Goal: Task Accomplishment & Management: Complete application form

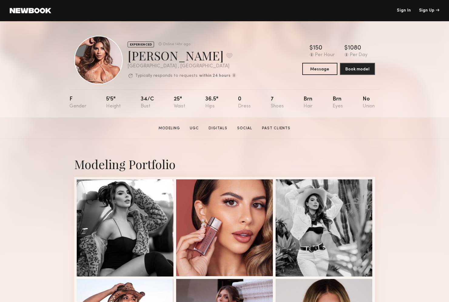
click at [406, 11] on link "Sign In" at bounding box center [404, 10] width 14 height 4
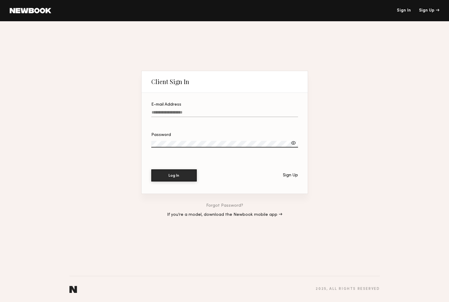
click at [177, 114] on input "E-mail Address" at bounding box center [224, 113] width 147 height 7
click at [50, 108] on div "Client Sign In E-mail Address Required Password Log In Sign Up Forgot Password?…" at bounding box center [224, 161] width 449 height 281
click at [159, 114] on input "E-mail Address Required" at bounding box center [224, 113] width 147 height 7
type input "**********"
click at [177, 174] on button "Log In" at bounding box center [173, 175] width 45 height 12
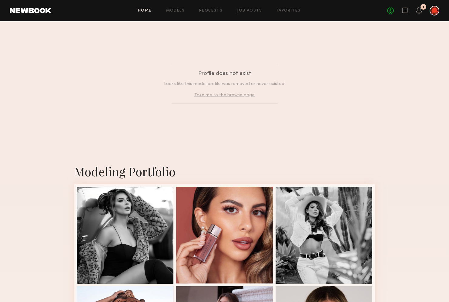
click at [145, 9] on link "Home" at bounding box center [145, 11] width 14 height 4
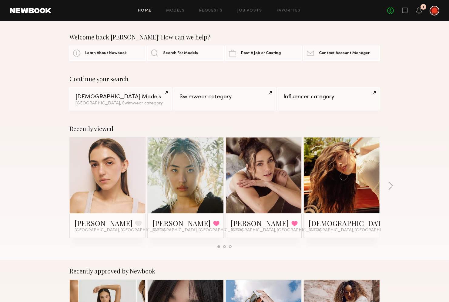
click at [434, 12] on div at bounding box center [435, 11] width 10 height 10
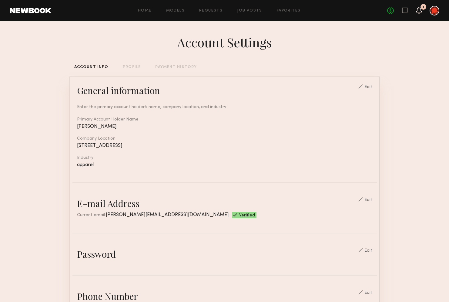
click at [419, 12] on icon at bounding box center [419, 10] width 5 height 4
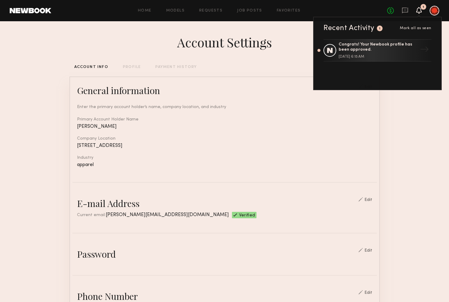
click at [155, 43] on div "Account Settings" at bounding box center [224, 42] width 311 height 17
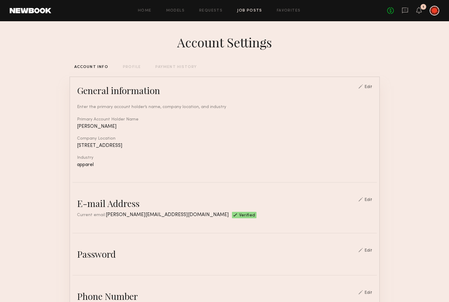
click at [243, 10] on link "Job Posts" at bounding box center [249, 11] width 25 height 4
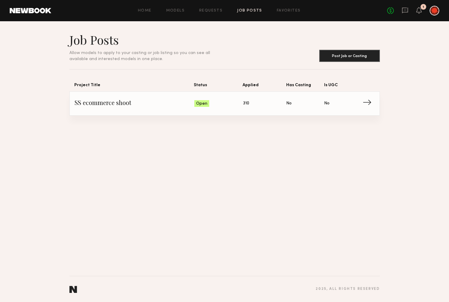
click at [99, 102] on span "SS ecommerce shoot" at bounding box center [135, 103] width 120 height 9
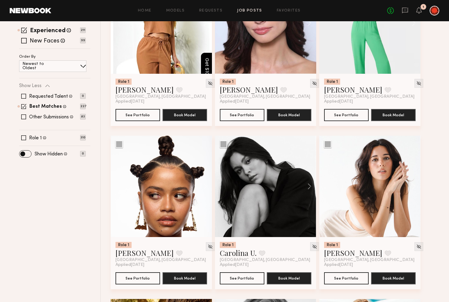
scroll to position [125, 0]
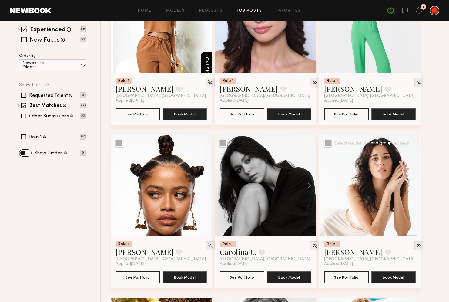
click at [362, 203] on div at bounding box center [369, 185] width 101 height 101
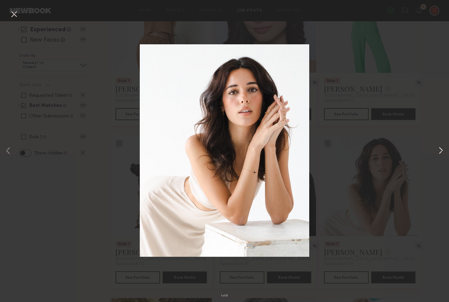
click at [441, 151] on button at bounding box center [440, 150] width 7 height 241
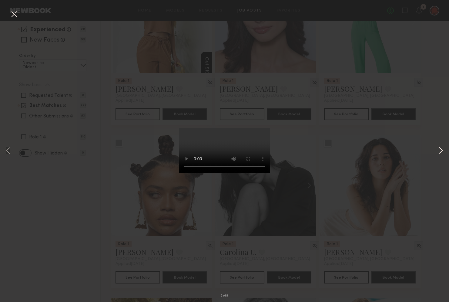
click at [441, 152] on button at bounding box center [440, 150] width 7 height 241
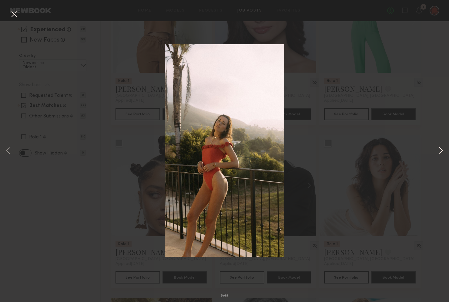
click at [441, 152] on button at bounding box center [440, 150] width 7 height 241
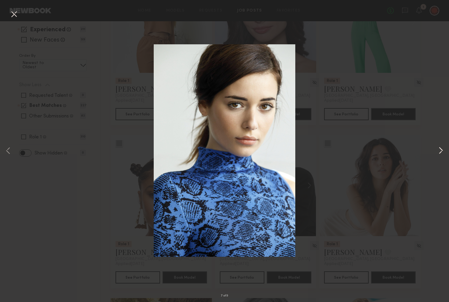
click at [441, 152] on button at bounding box center [440, 150] width 7 height 241
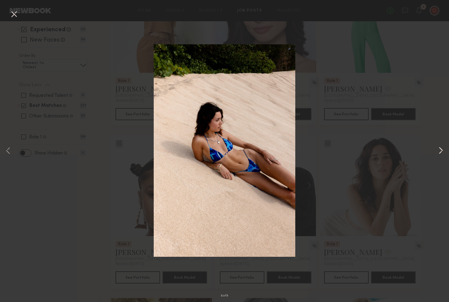
click at [441, 152] on button at bounding box center [440, 150] width 7 height 241
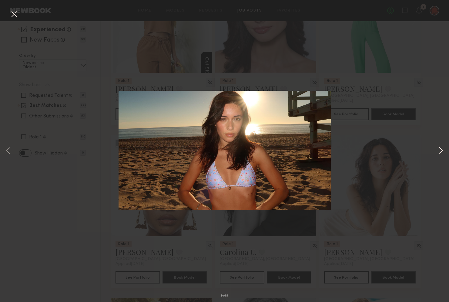
click at [441, 152] on button at bounding box center [440, 150] width 7 height 241
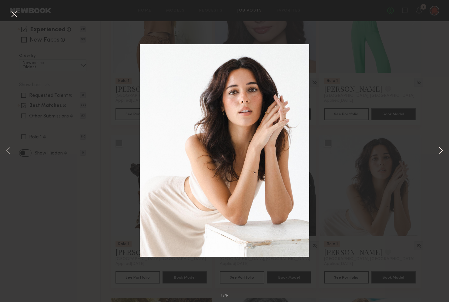
click at [440, 152] on button at bounding box center [440, 150] width 7 height 241
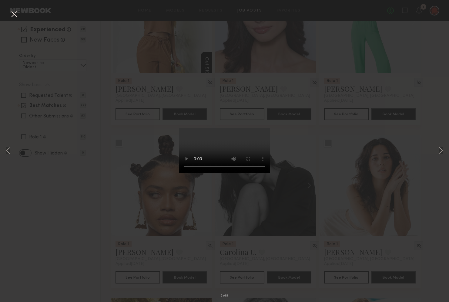
click at [430, 157] on div "2 of 9" at bounding box center [224, 151] width 449 height 302
click at [305, 220] on div "2 of 9" at bounding box center [224, 151] width 449 height 302
click at [154, 63] on div "2 of 9" at bounding box center [224, 151] width 449 height 302
click at [12, 13] on button at bounding box center [14, 14] width 10 height 11
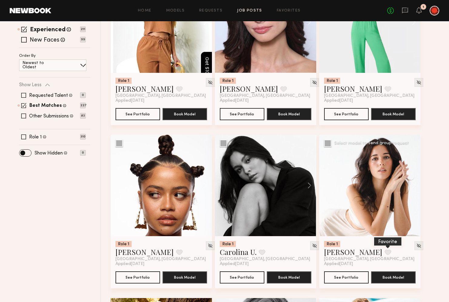
click at [385, 251] on button at bounding box center [388, 251] width 6 height 5
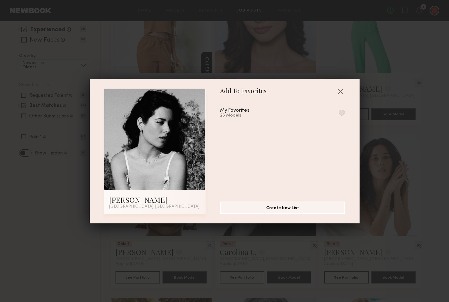
drag, startPoint x: 343, startPoint y: 113, endPoint x: 345, endPoint y: 130, distance: 17.5
click at [343, 113] on button "button" at bounding box center [342, 112] width 6 height 5
